Goal: Information Seeking & Learning: Learn about a topic

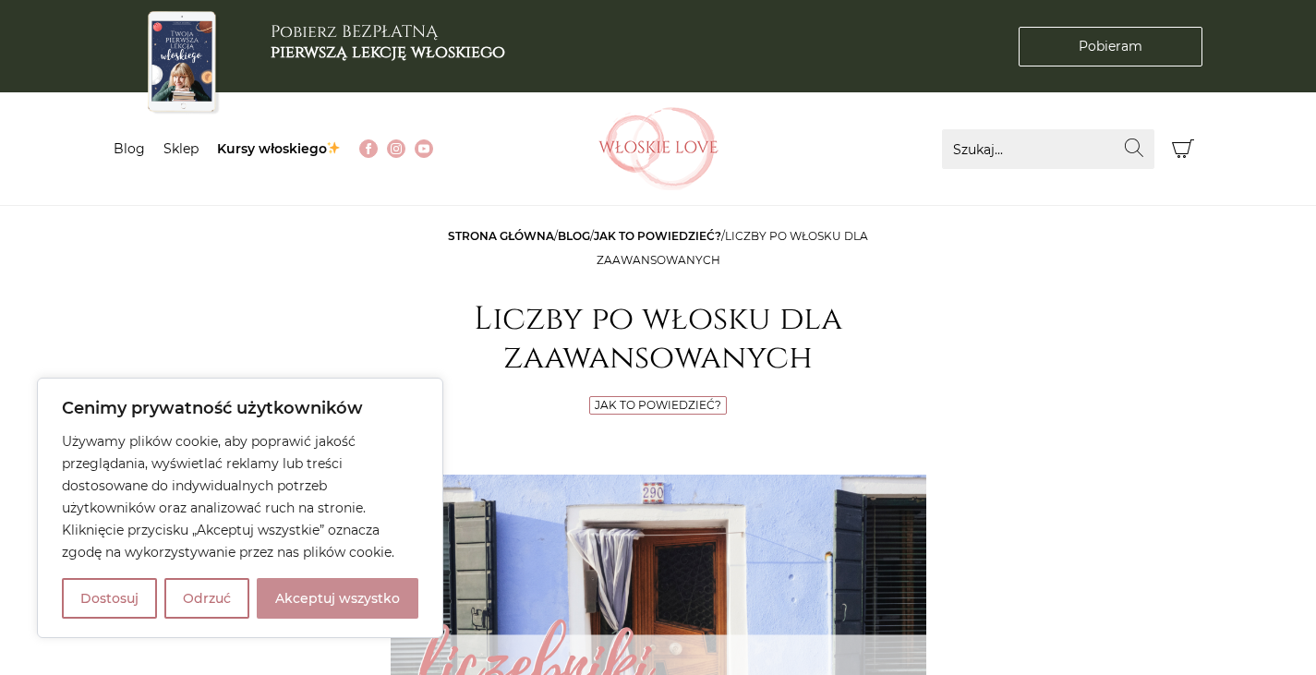
click at [301, 597] on button "Akceptuj wszystko" at bounding box center [338, 598] width 162 height 41
checkbox input "true"
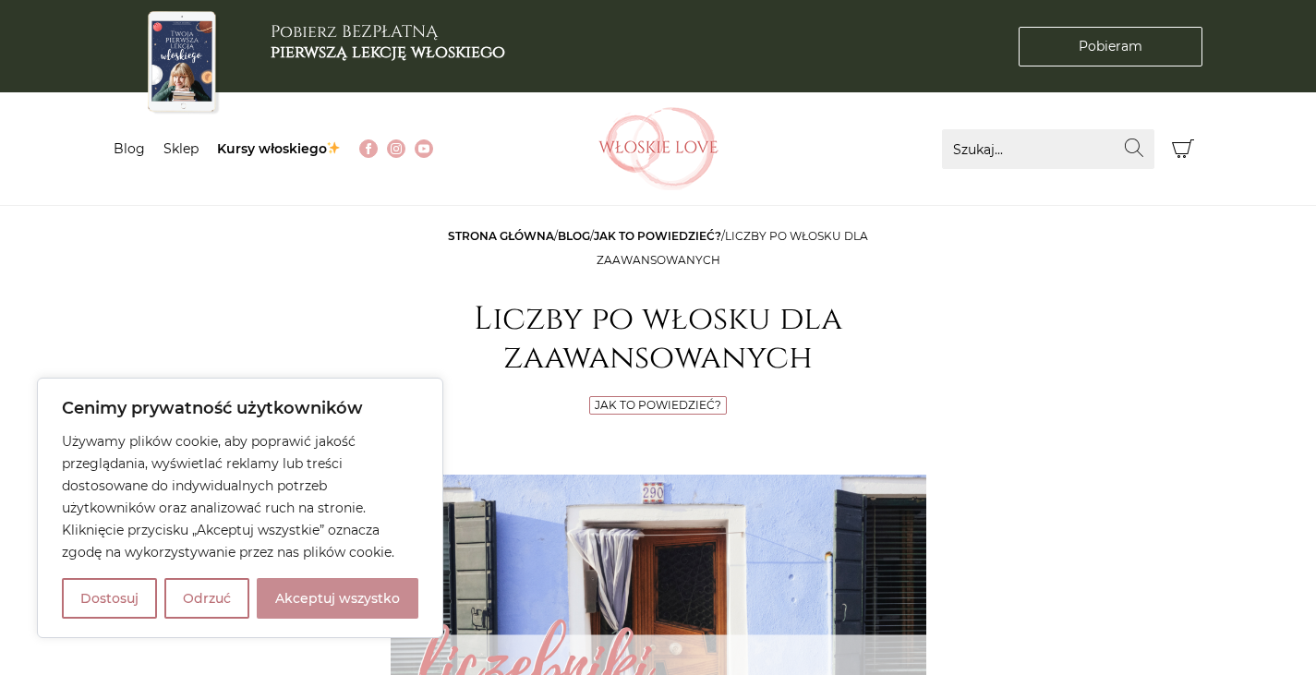
checkbox input "true"
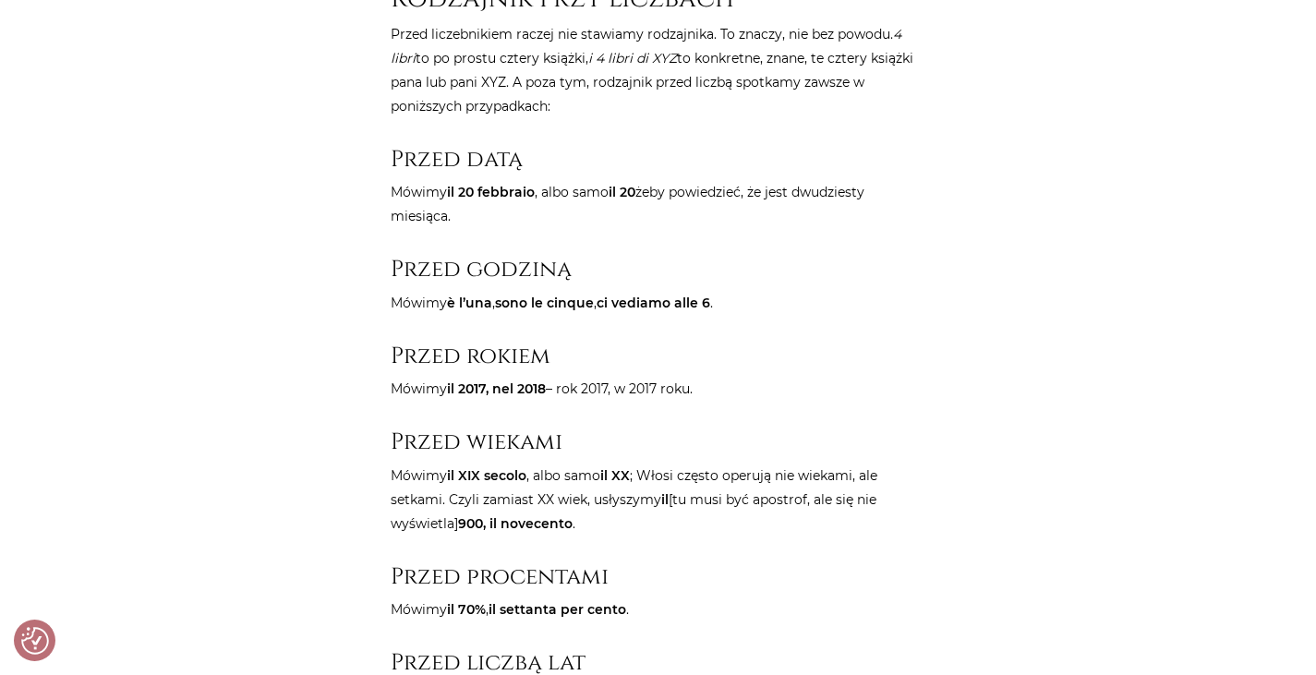
scroll to position [2060, 0]
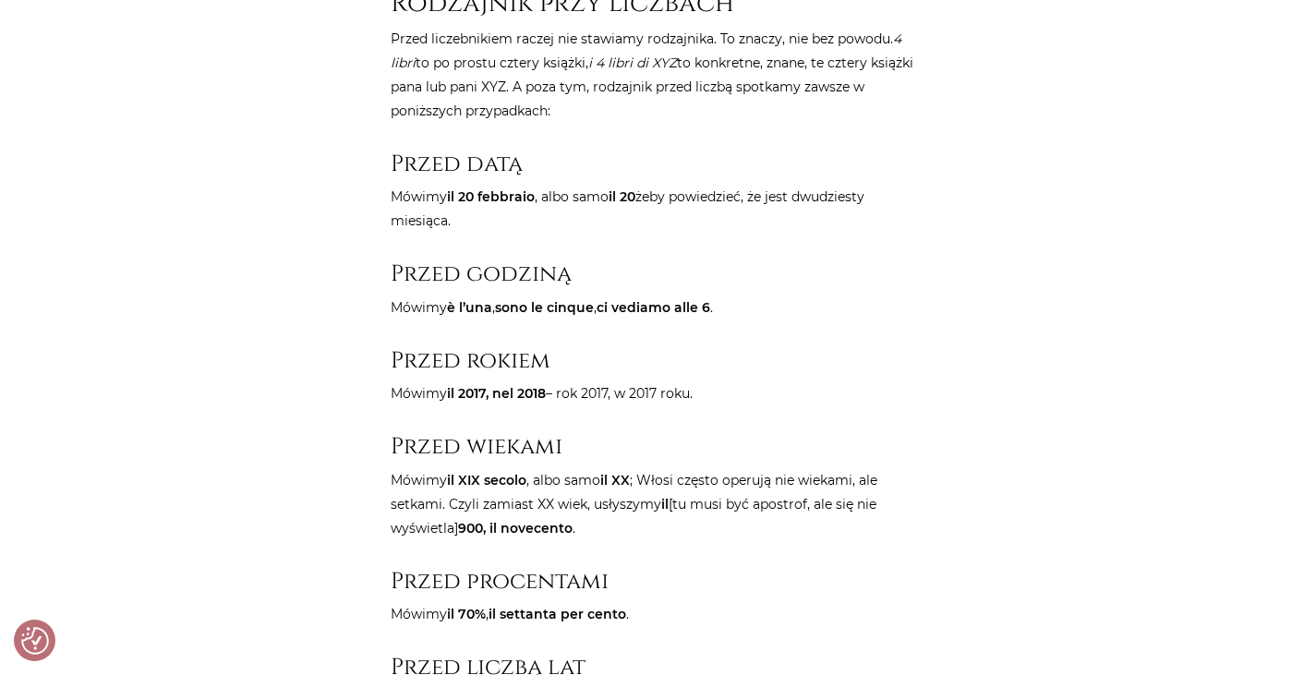
drag, startPoint x: 323, startPoint y: 2, endPoint x: 259, endPoint y: 69, distance: 93.4
drag, startPoint x: 859, startPoint y: 0, endPoint x: 1183, endPoint y: 207, distance: 384.5
drag, startPoint x: 804, startPoint y: 18, endPoint x: 1182, endPoint y: 215, distance: 426.3
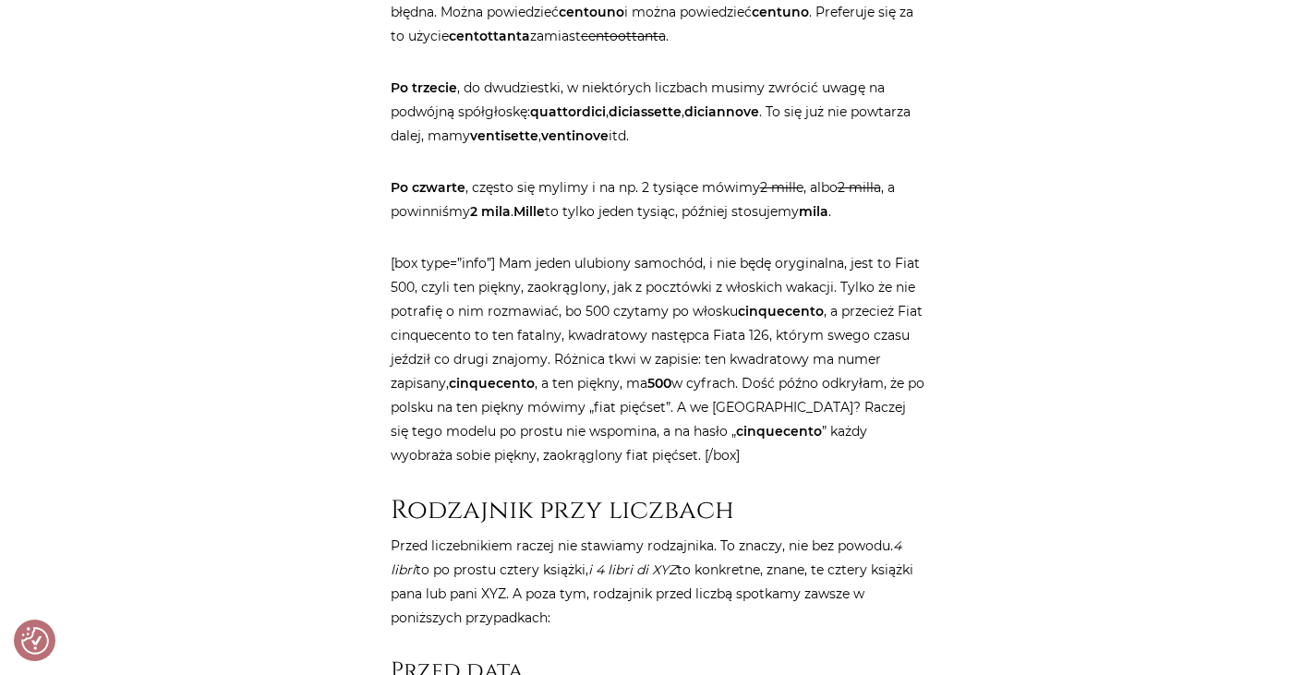
scroll to position [1558, 0]
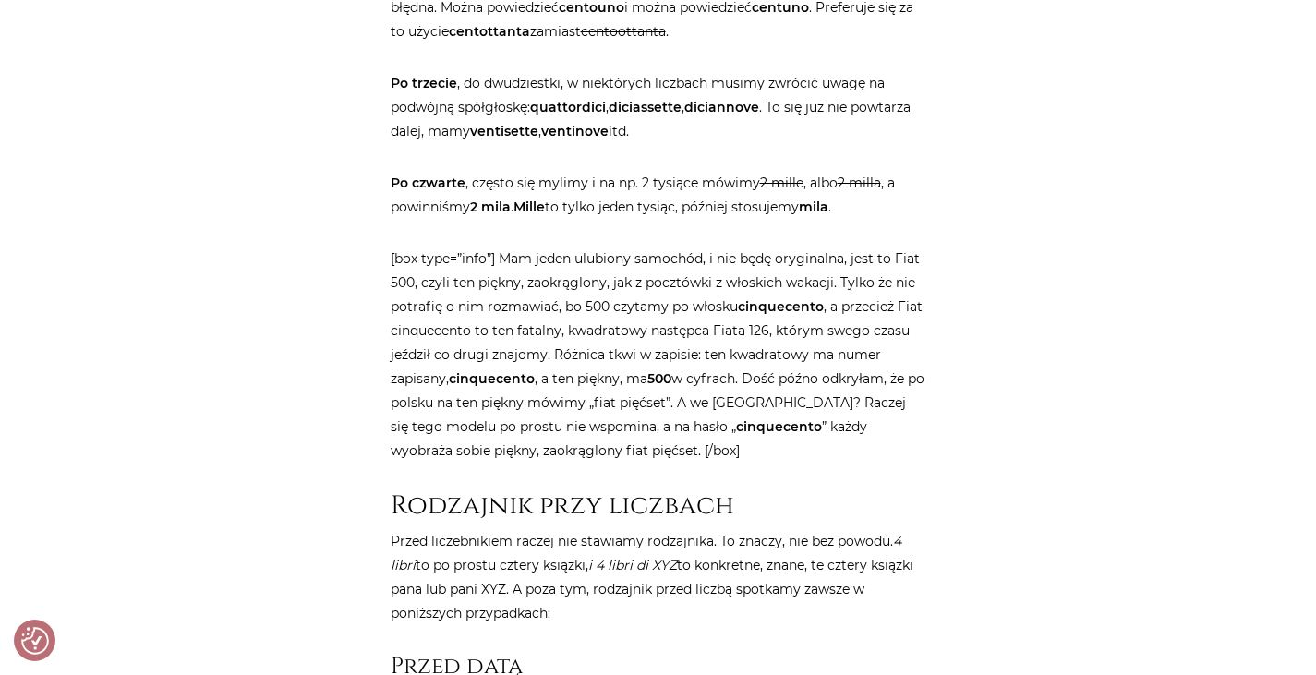
drag, startPoint x: 461, startPoint y: 79, endPoint x: 650, endPoint y: 129, distance: 195.8
click at [650, 129] on p "Po trzecie , do dwudziestki, w niektórych liczbach musimy zwrócić uwagę na podw…" at bounding box center [659, 107] width 536 height 72
copy p "do dwudziestki, w niektórych liczbach musimy zwrócić uwagę na podwójną spółgłos…"
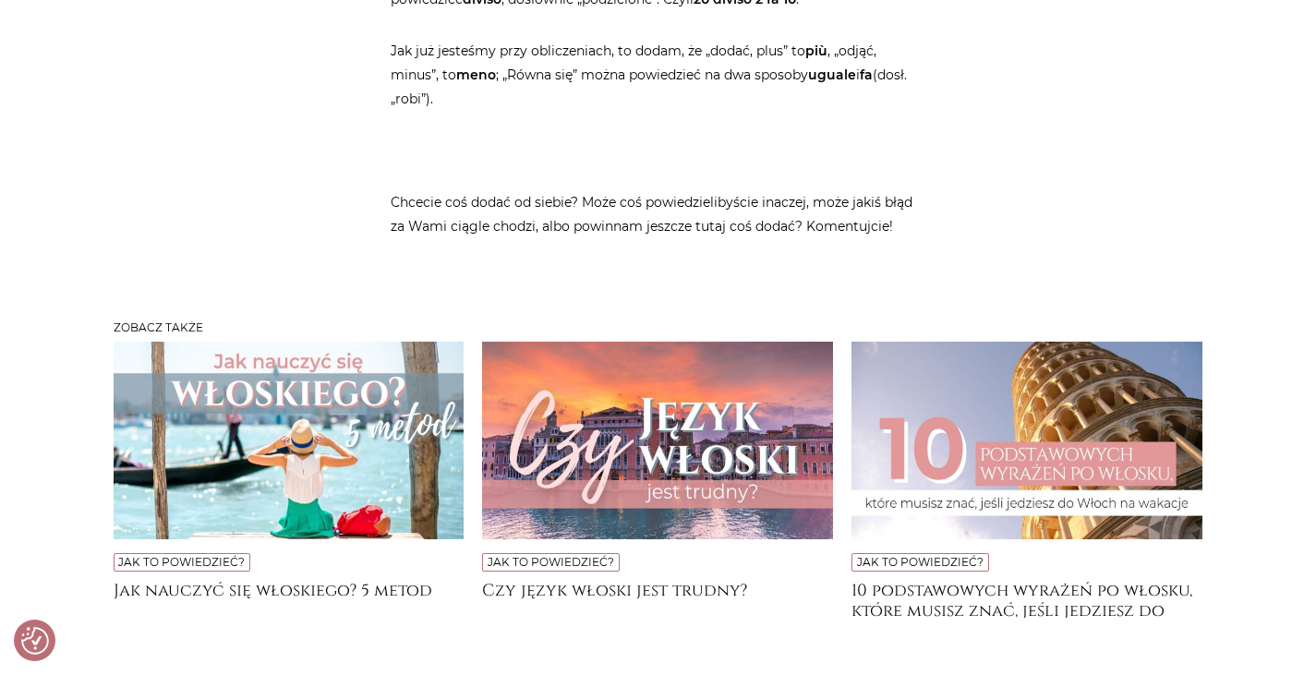
scroll to position [4829, 0]
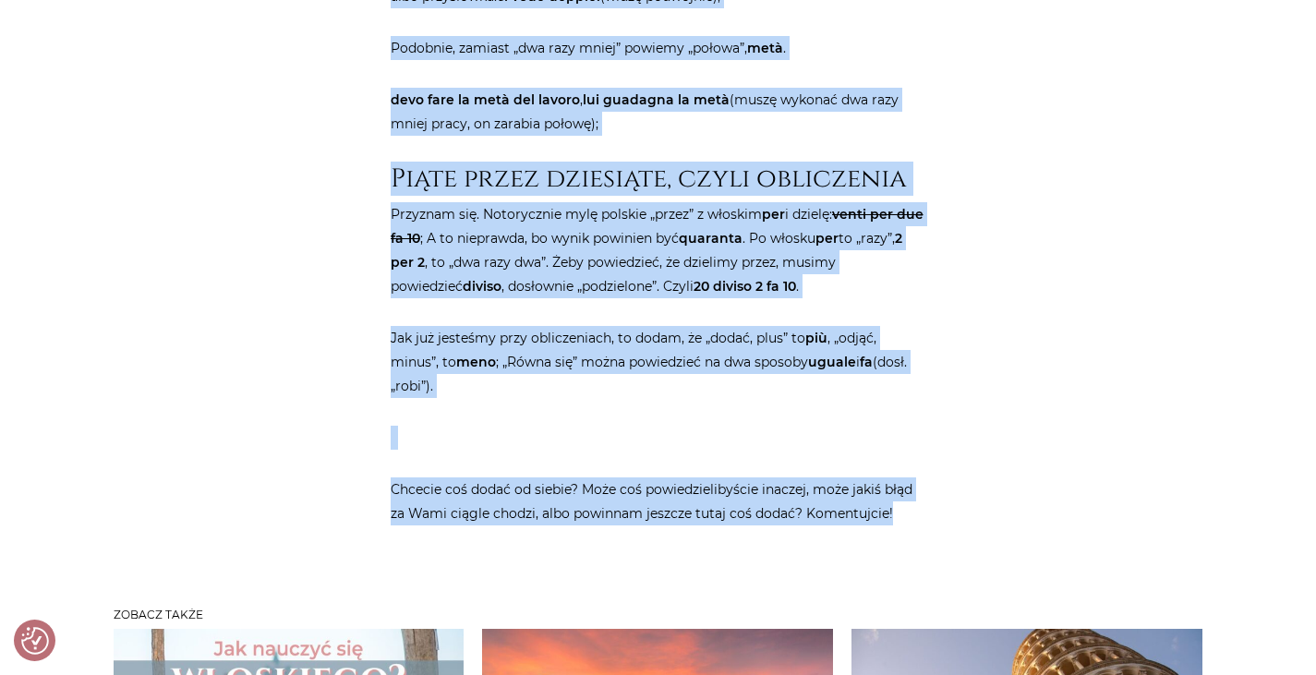
drag, startPoint x: 479, startPoint y: 161, endPoint x: 927, endPoint y: 490, distance: 556.1
copy article "Liczby po włosku dla zaawansowanych Jak to powiedzieć? Niektórzy znają po troch…"
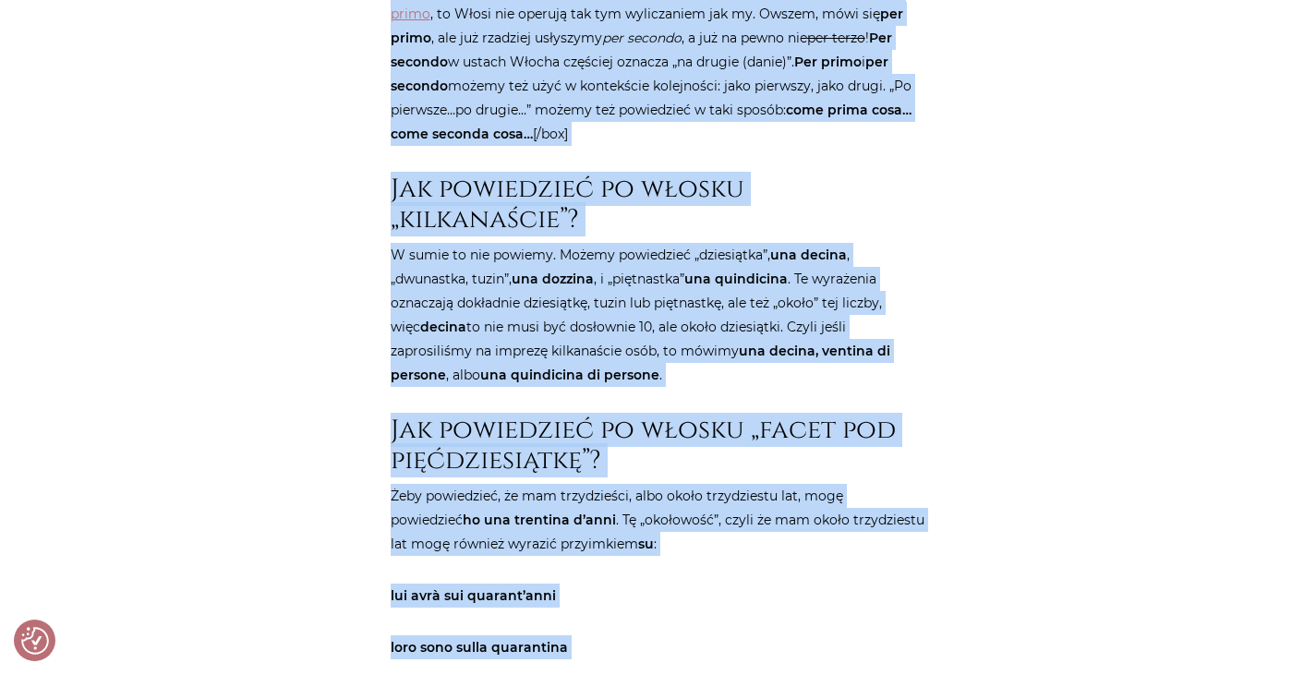
scroll to position [3515, 0]
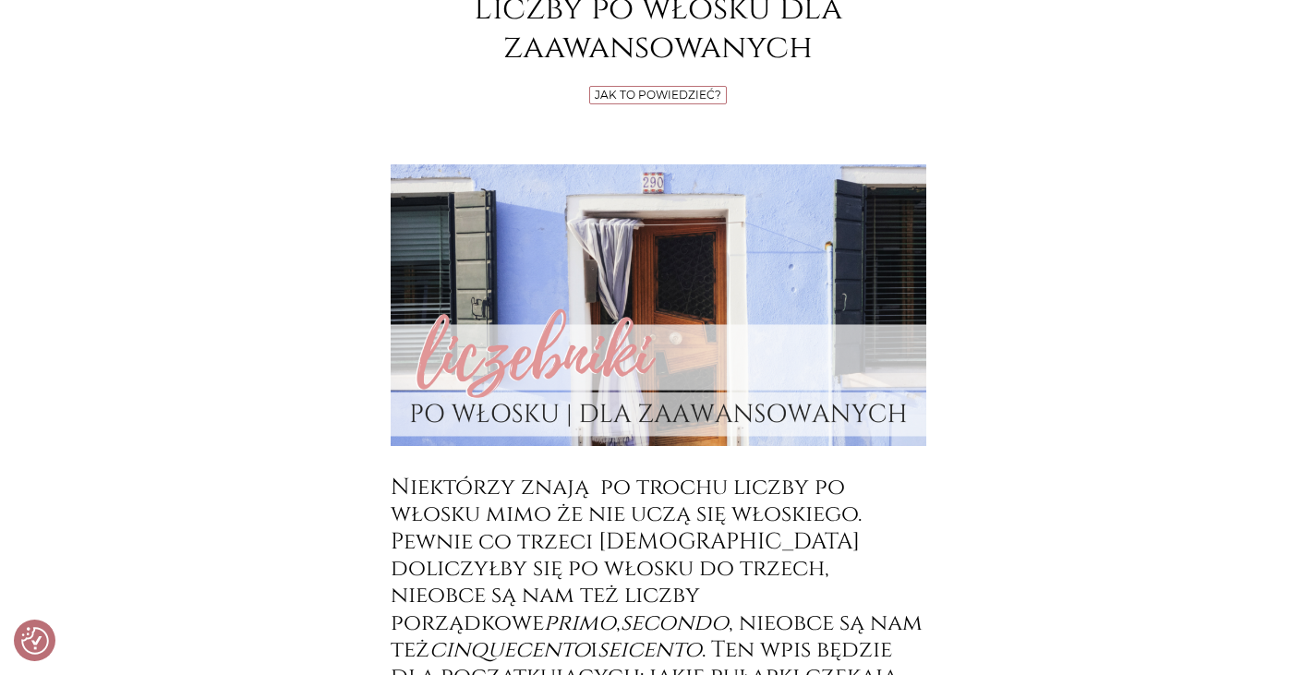
scroll to position [0, 0]
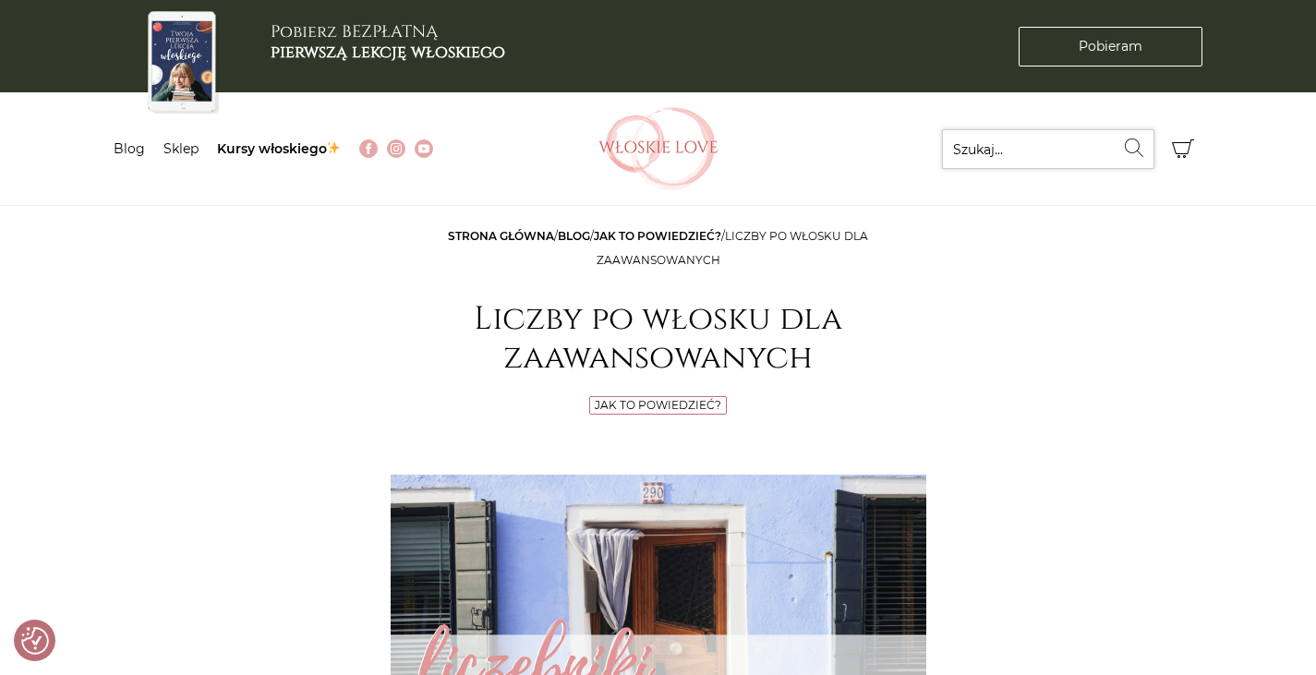
click at [1013, 149] on input "Szukaj..." at bounding box center [1048, 149] width 212 height 40
type input "pronomi"
click at [1115, 129] on button "Wyszukaj" at bounding box center [1135, 147] width 40 height 37
